Goal: Transaction & Acquisition: Purchase product/service

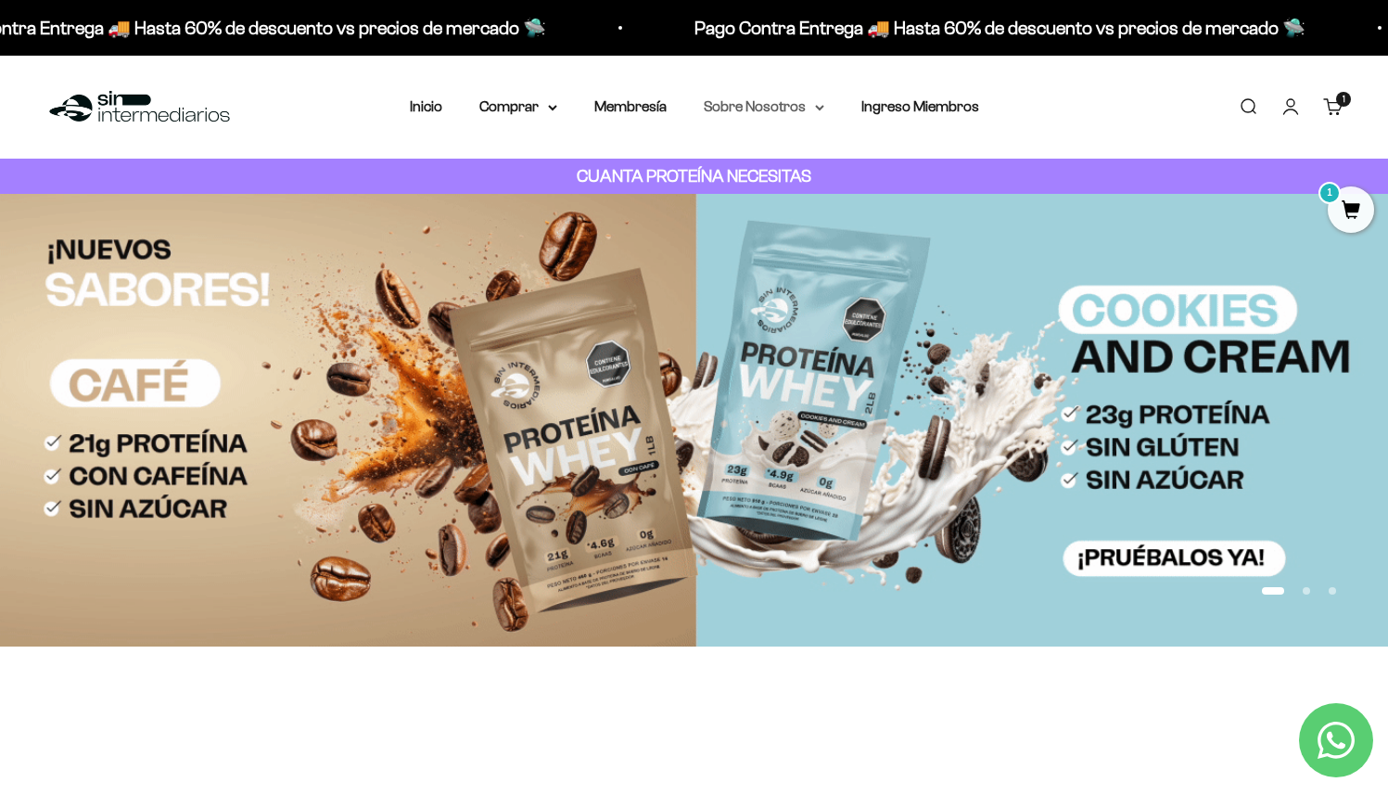
click at [760, 108] on summary "Sobre Nosotros" at bounding box center [764, 107] width 121 height 24
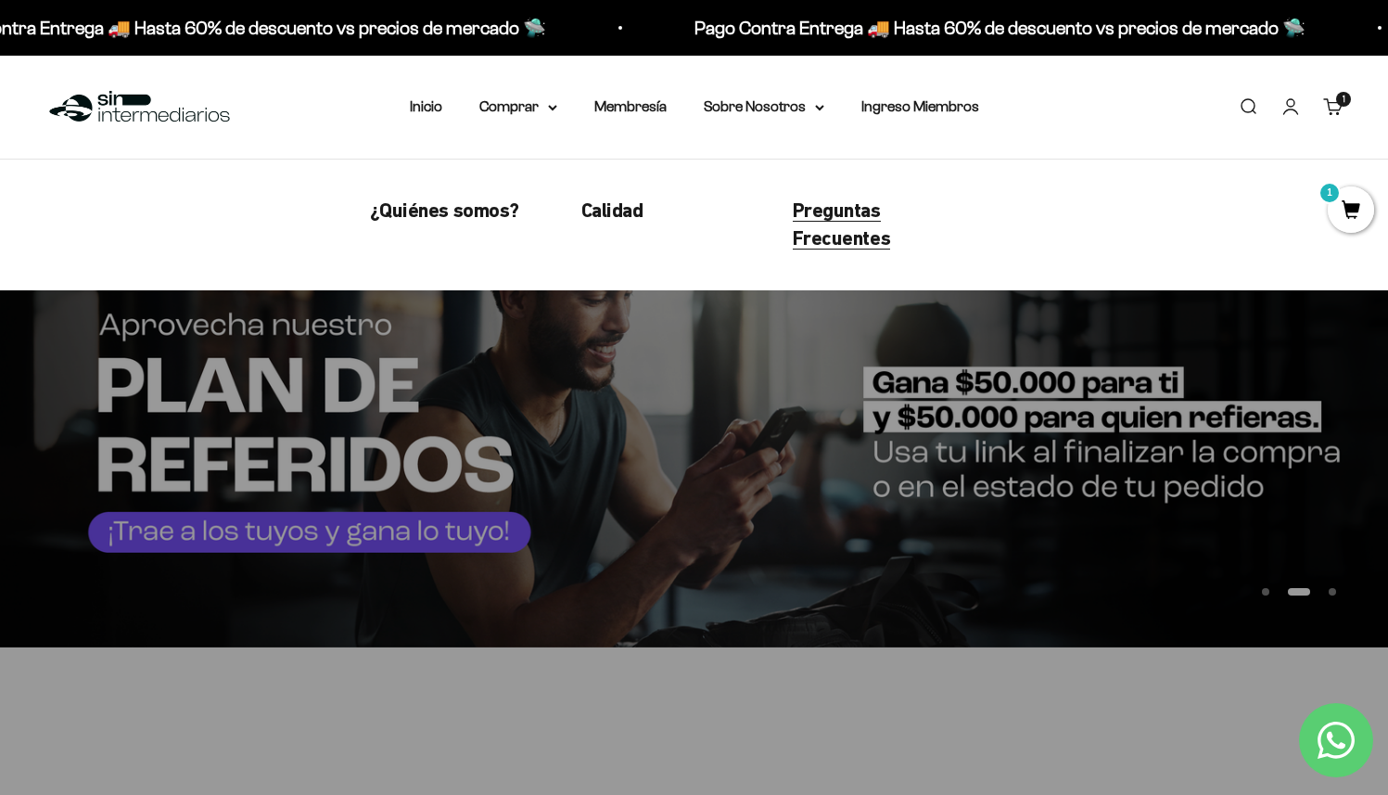
click at [820, 216] on span "Preguntas Frecuentes" at bounding box center [842, 224] width 98 height 52
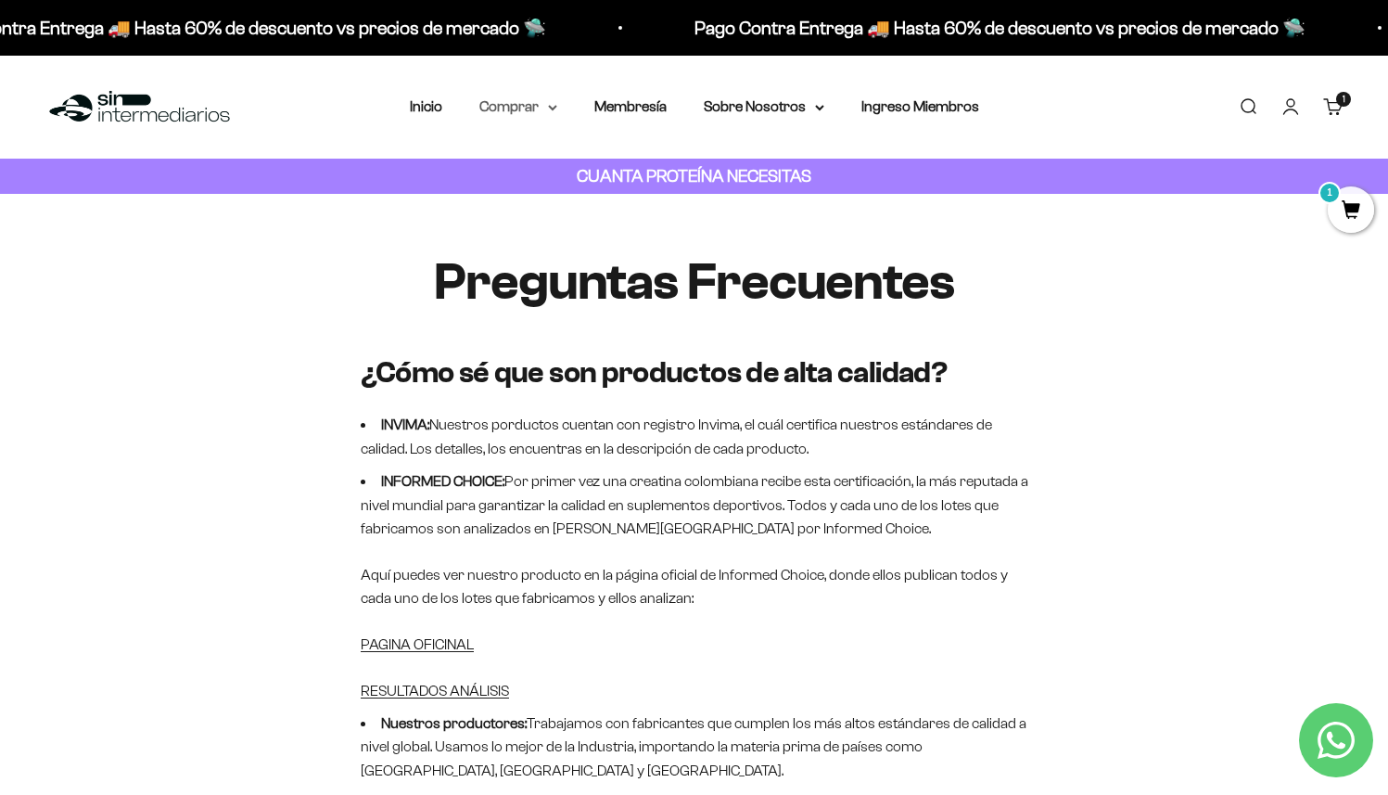
click at [531, 104] on summary "Comprar" at bounding box center [519, 107] width 78 height 24
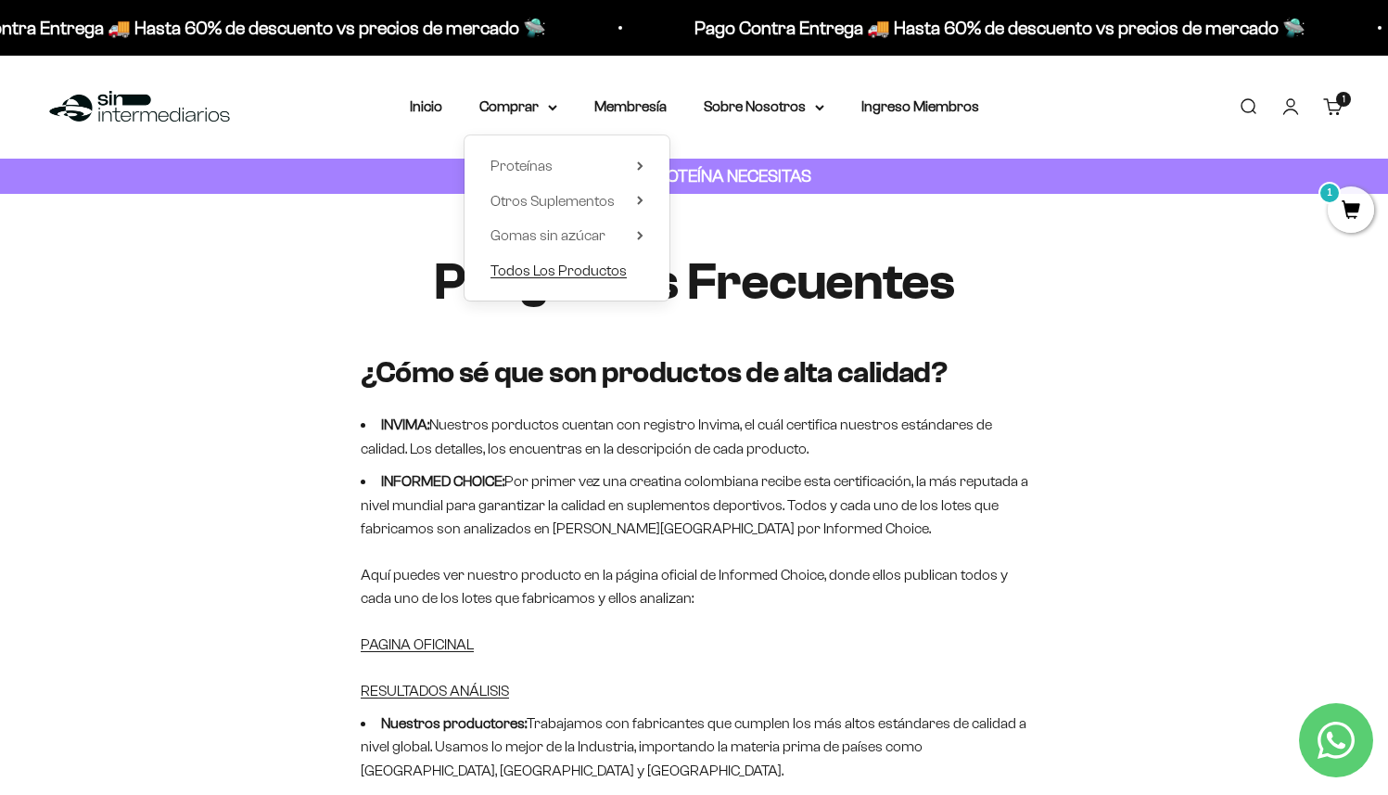
click at [574, 269] on span "Todos Los Productos" at bounding box center [559, 270] width 136 height 16
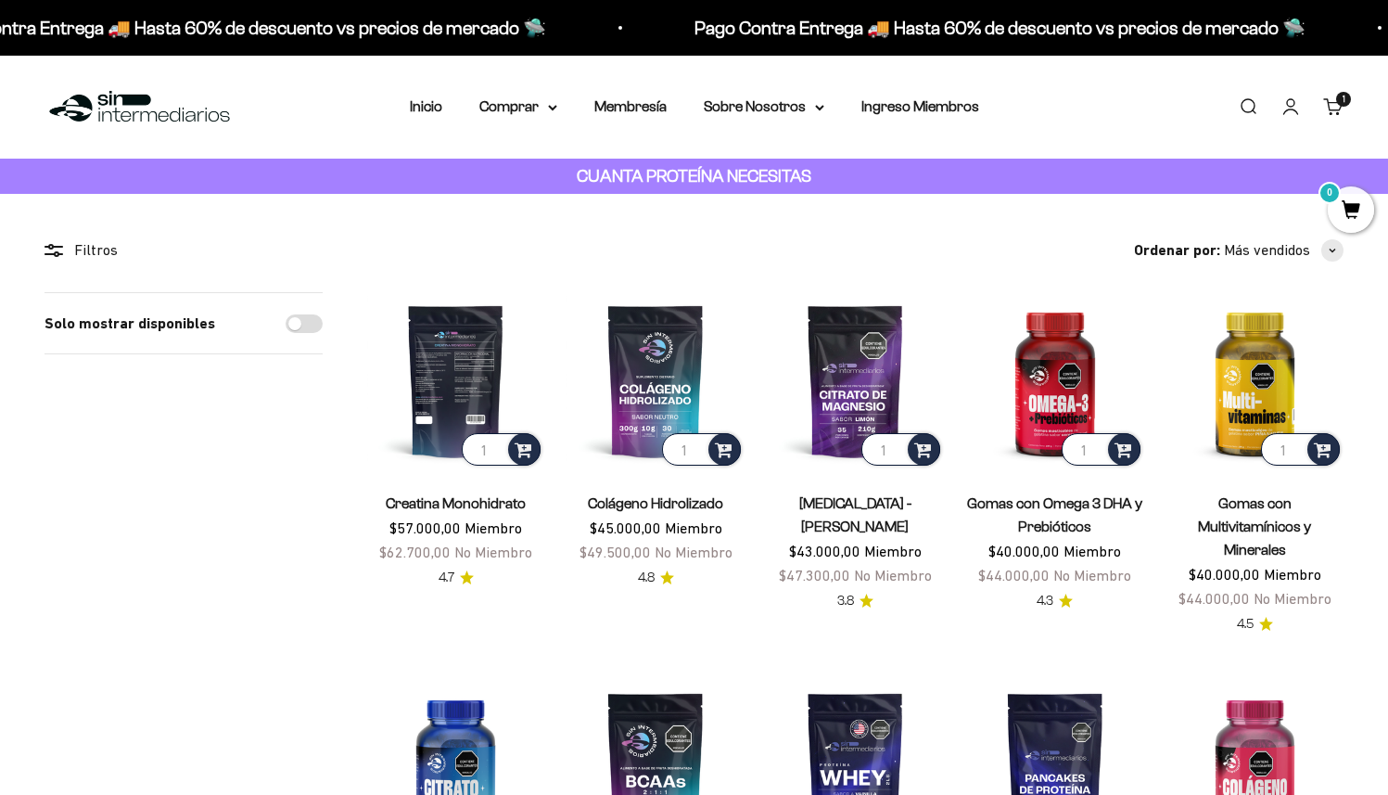
click at [474, 364] on img at bounding box center [455, 380] width 177 height 177
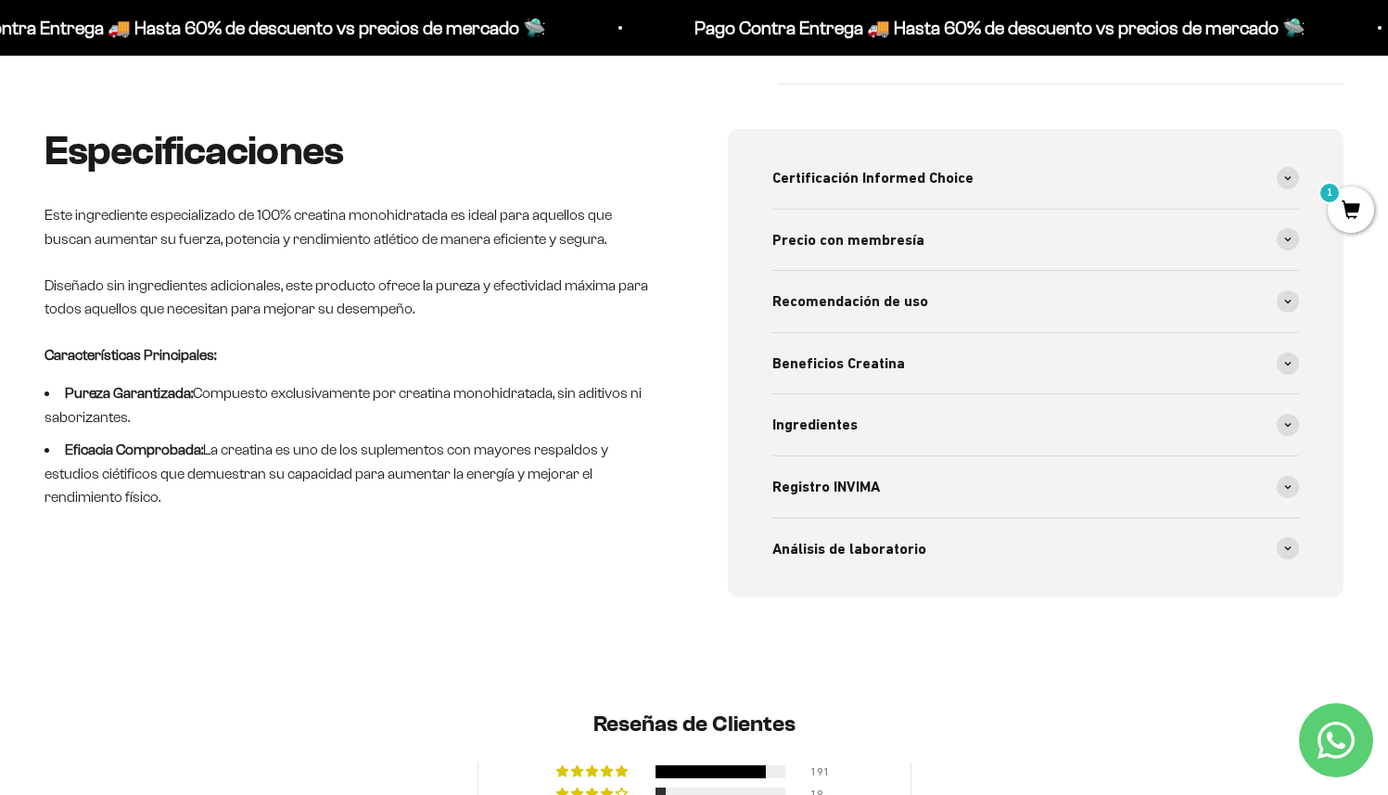
scroll to position [902, 0]
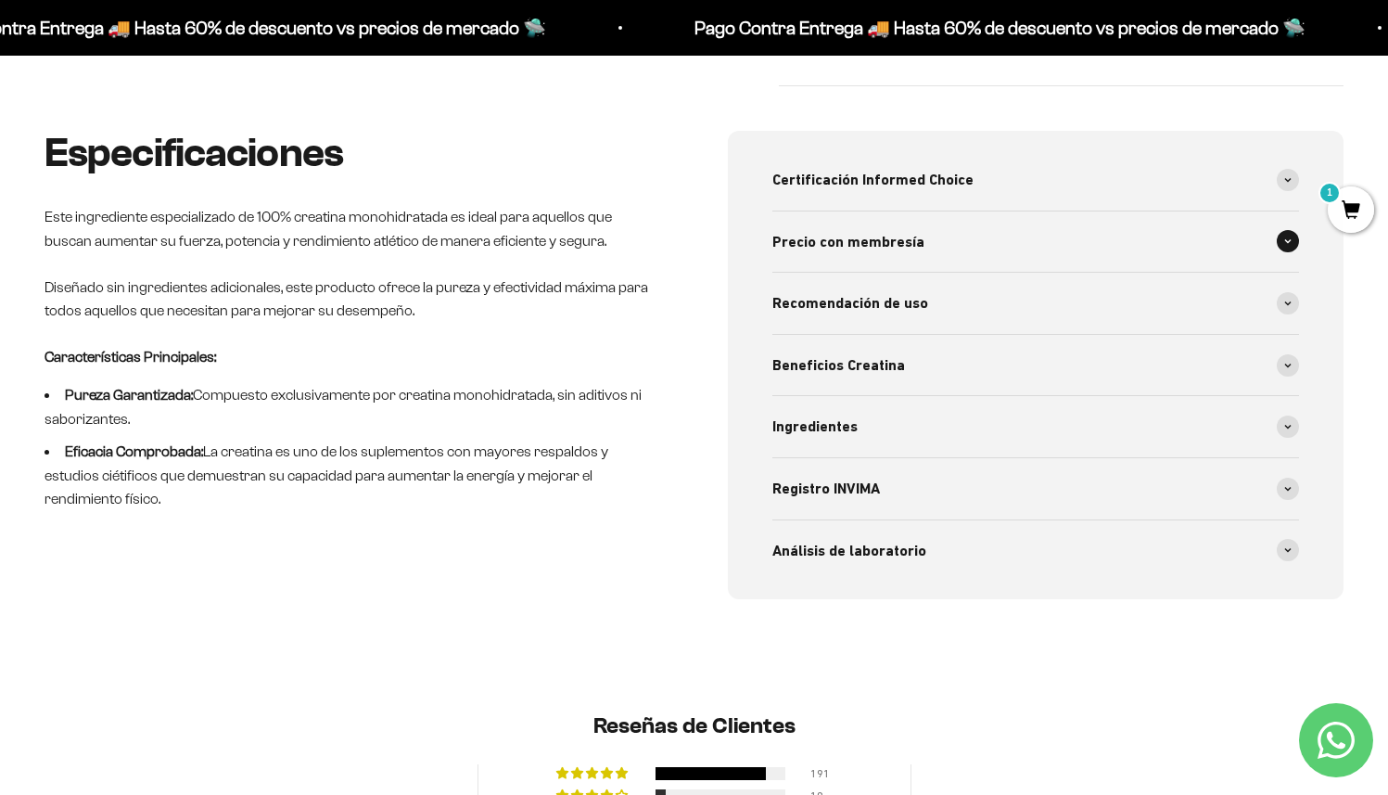
click at [878, 246] on span "Precio con membresía" at bounding box center [849, 242] width 152 height 24
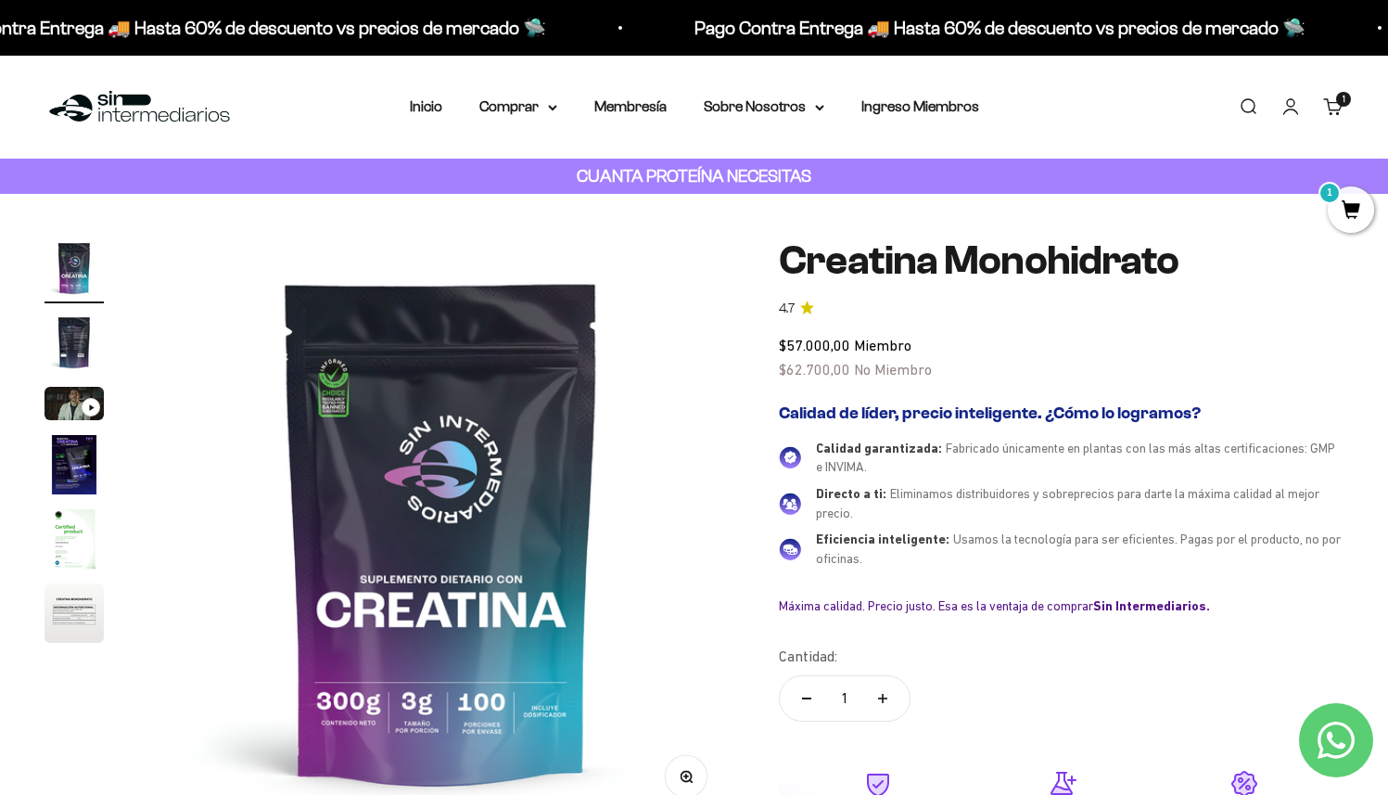
scroll to position [0, 0]
drag, startPoint x: 765, startPoint y: 345, endPoint x: 982, endPoint y: 388, distance: 221.2
click at [982, 388] on div "Zoom Ir al artículo 1 Ir al artículo 2 Ir al artículo 3 Ir al artículo 4 Ir al …" at bounding box center [694, 612] width 1299 height 749
copy div "$57.000,00 Miembro $62.700,00 No Miembro"
